Goal: Navigation & Orientation: Find specific page/section

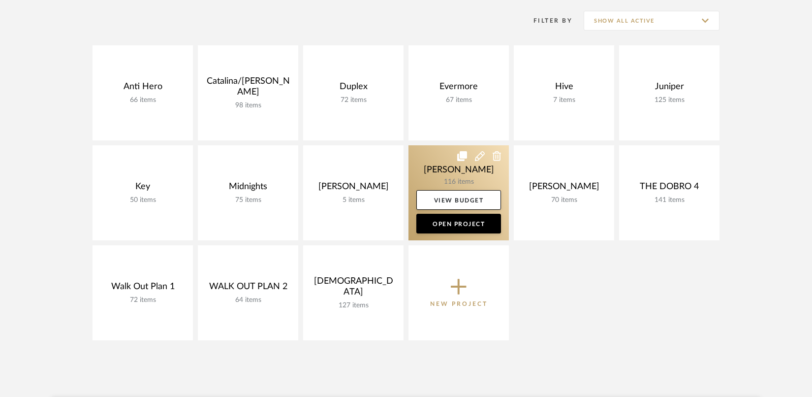
click at [435, 175] on link at bounding box center [458, 192] width 100 height 95
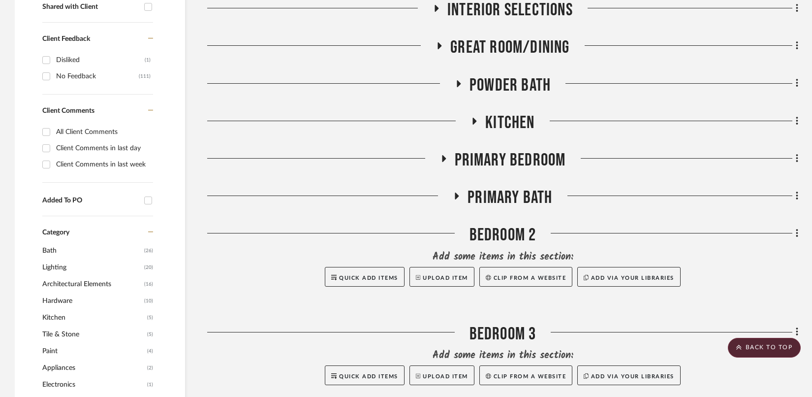
scroll to position [415, 0]
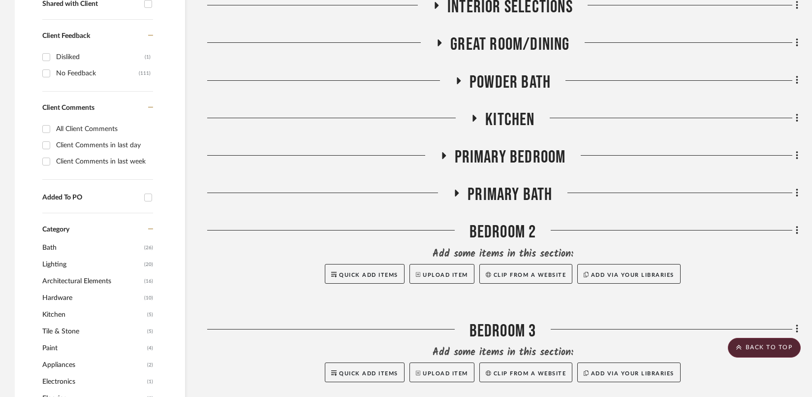
click at [476, 115] on icon at bounding box center [474, 117] width 12 height 7
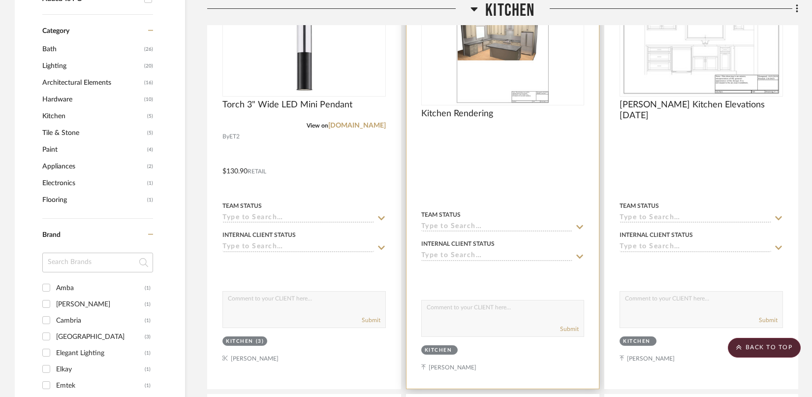
scroll to position [608, 0]
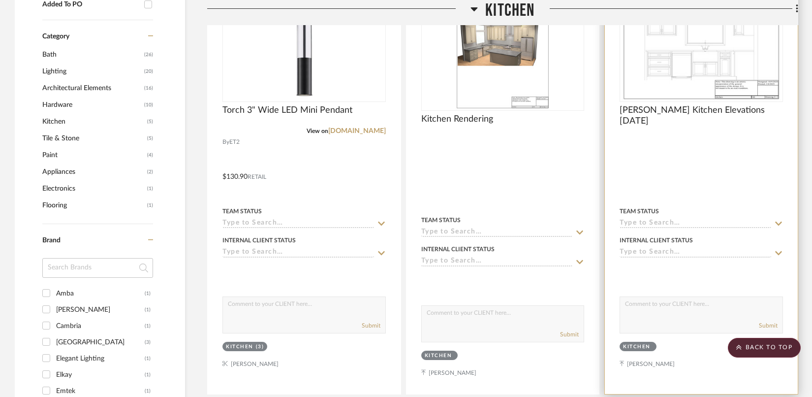
click at [688, 67] on img "0" at bounding box center [701, 39] width 159 height 123
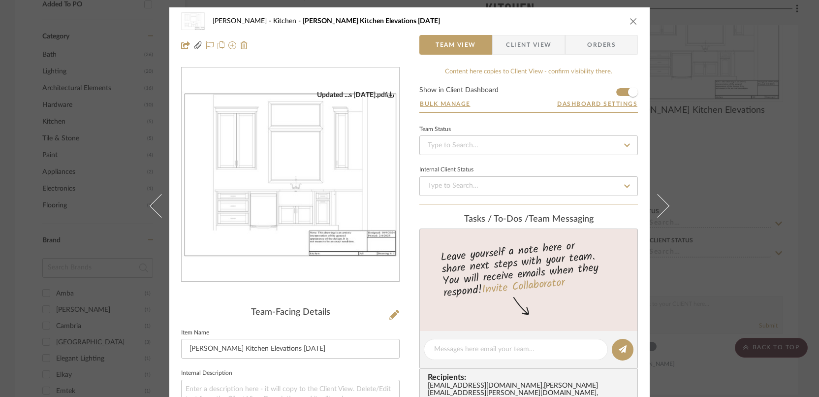
click at [638, 19] on div "[PERSON_NAME] Kitchen [PERSON_NAME] Kitchen Elevations [DATE] Team View Client …" at bounding box center [409, 33] width 480 height 52
click at [630, 19] on icon "close" at bounding box center [633, 21] width 8 height 8
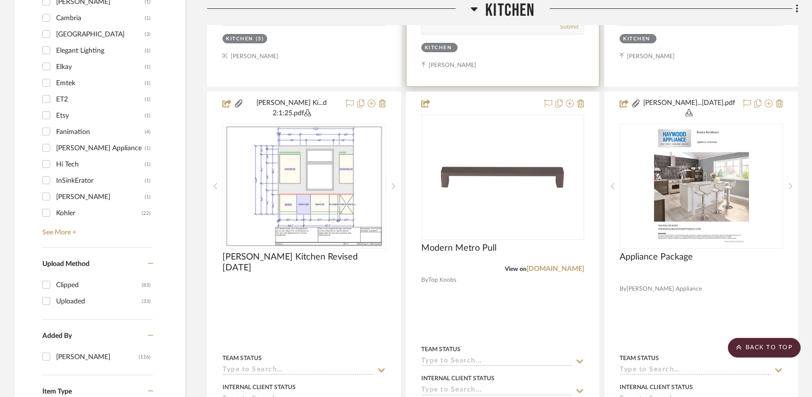
scroll to position [949, 0]
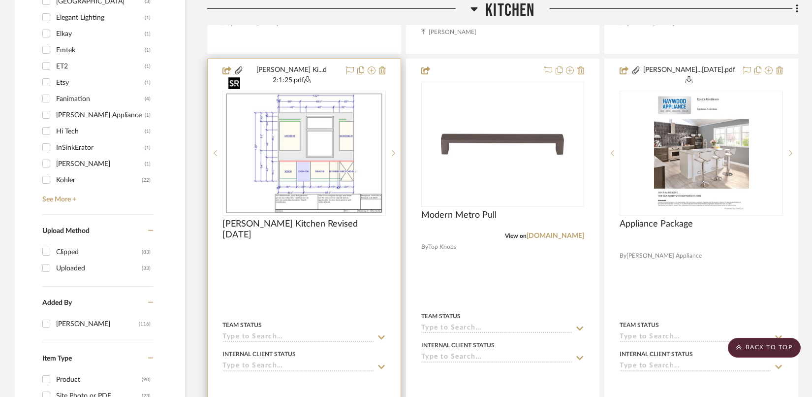
click at [289, 158] on img "0" at bounding box center [303, 153] width 159 height 123
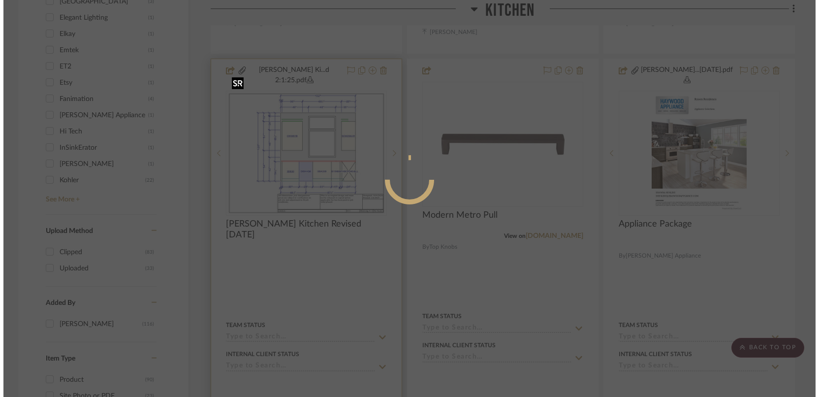
scroll to position [0, 0]
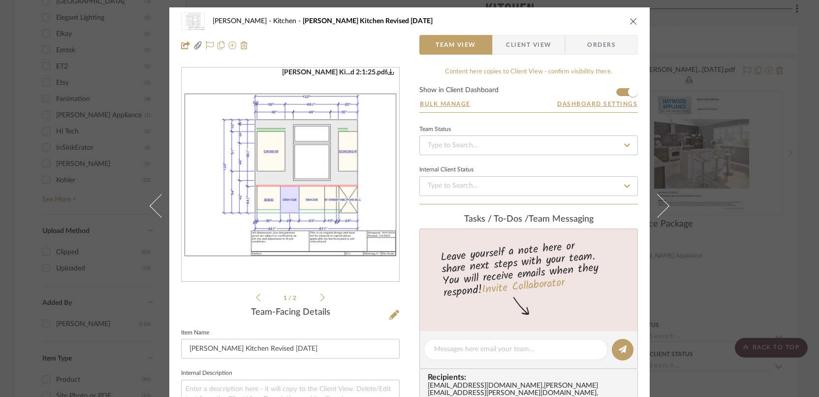
click at [313, 197] on img "0" at bounding box center [291, 175] width 218 height 168
